Goal: Check status

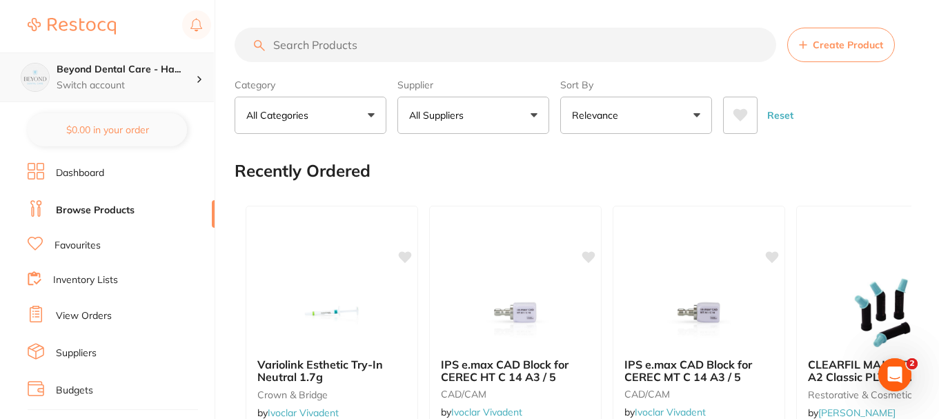
click at [168, 80] on p "Switch account" at bounding box center [126, 86] width 139 height 14
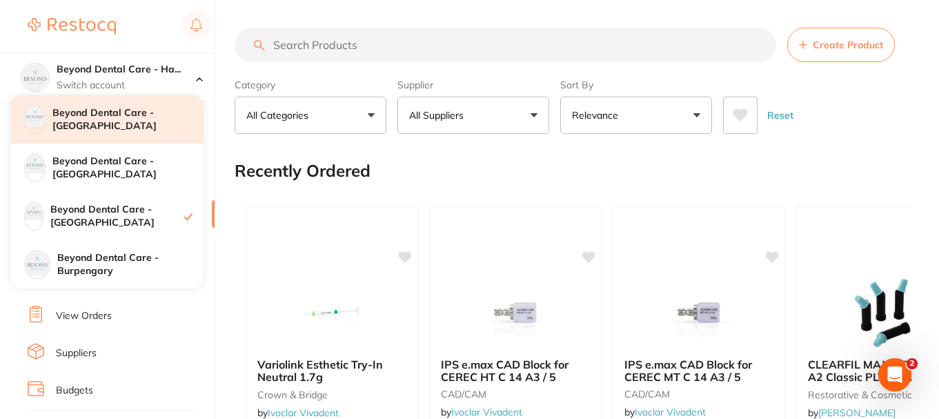
click at [142, 117] on h4 "Beyond Dental Care - [GEOGRAPHIC_DATA]" at bounding box center [127, 119] width 151 height 27
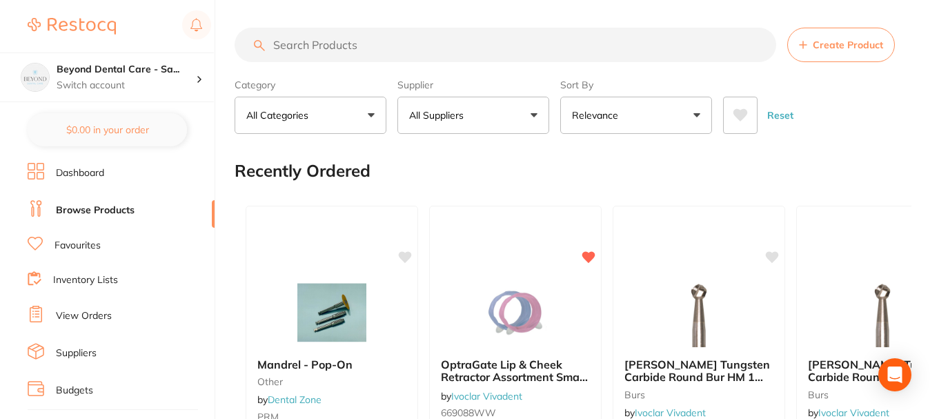
click at [40, 306] on icon at bounding box center [36, 314] width 17 height 17
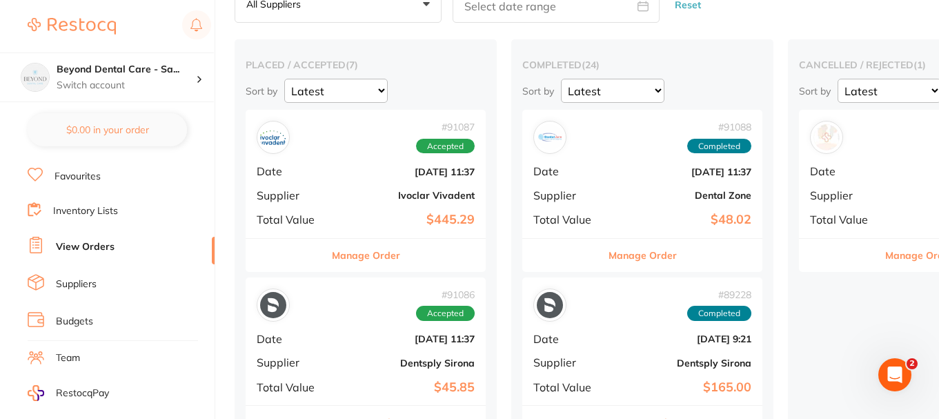
scroll to position [69, 0]
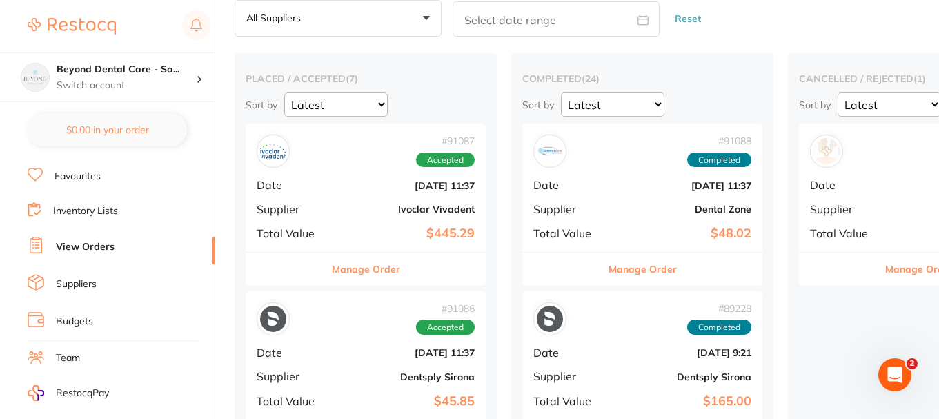
click at [362, 226] on div "# 91087 Accepted Date [DATE] 11:37 Supplier Ivoclar Vivadent Total Value $445.29" at bounding box center [366, 188] width 240 height 128
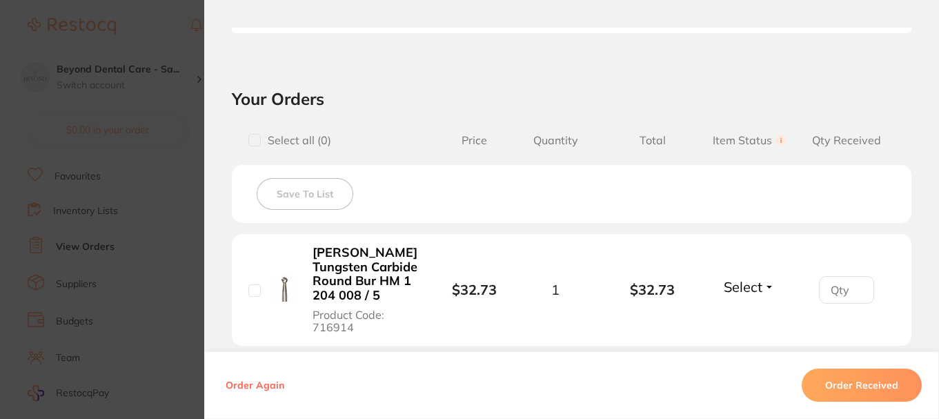
scroll to position [411, 0]
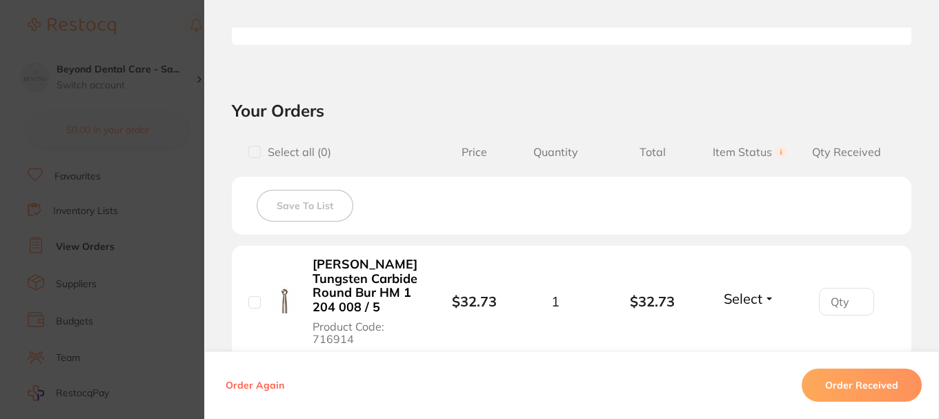
click at [185, 129] on section "Order ID: Restocq- 91087 Order Information Accepted Order Order Date Aug 22 202…" at bounding box center [469, 209] width 939 height 419
